Goal: Register for event/course

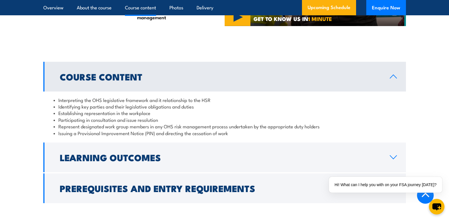
scroll to position [595, 0]
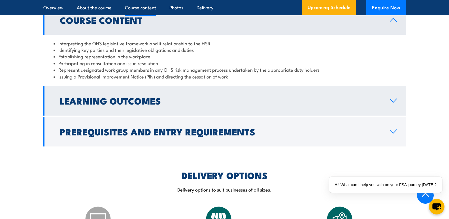
click at [138, 105] on h2 "Learning Outcomes" at bounding box center [220, 101] width 321 height 8
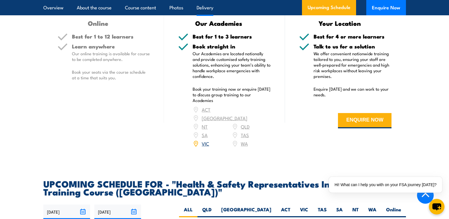
scroll to position [850, 0]
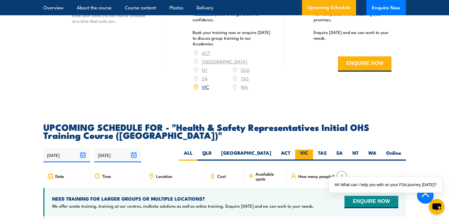
click at [307, 150] on label "VIC" at bounding box center [304, 155] width 18 height 11
click at [308, 150] on input "VIC" at bounding box center [310, 152] width 4 height 4
radio input "true"
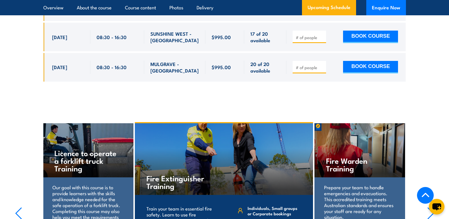
scroll to position [1239, 0]
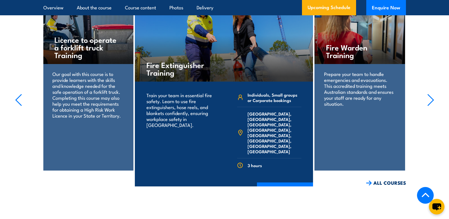
click at [78, 36] on h4 "Licence to operate a forklift truck Training" at bounding box center [87, 47] width 67 height 23
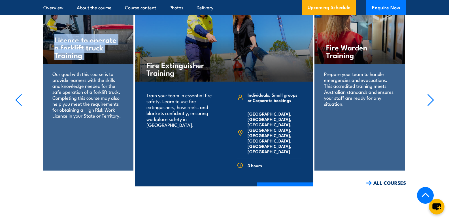
click at [78, 36] on h4 "Licence to operate a forklift truck Training" at bounding box center [87, 47] width 67 height 23
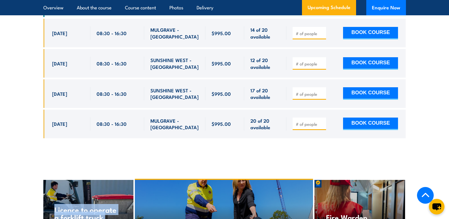
scroll to position [1012, 0]
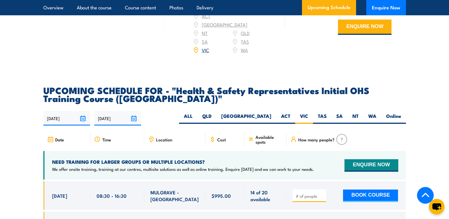
scroll to position [935, 0]
